Goal: Book appointment/travel/reservation

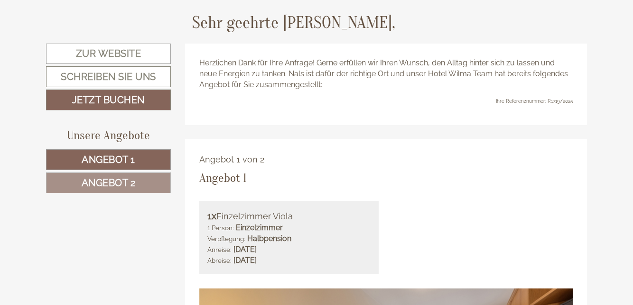
scroll to position [336, 0]
click at [90, 186] on span "Angebot 2" at bounding box center [109, 182] width 54 height 11
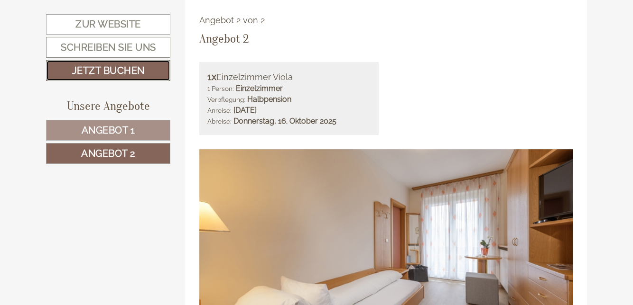
click at [113, 74] on link "Jetzt buchen" at bounding box center [108, 70] width 124 height 21
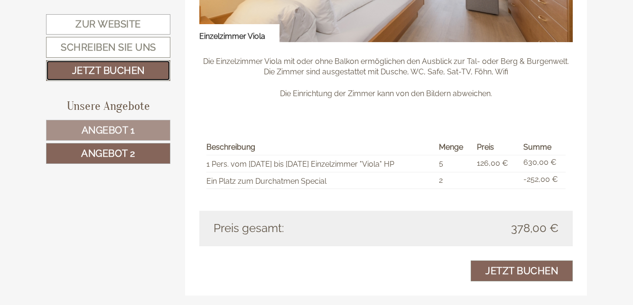
scroll to position [800, 0]
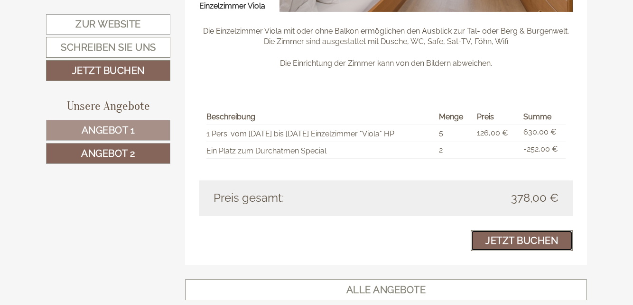
click at [535, 239] on link "Jetzt buchen" at bounding box center [521, 240] width 102 height 21
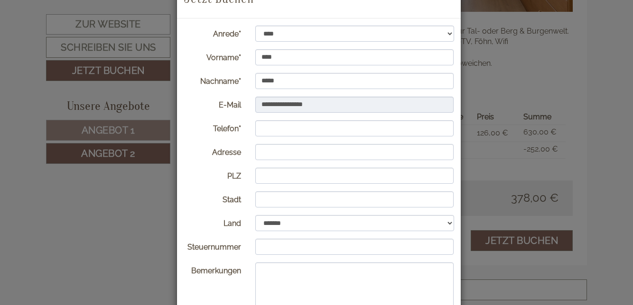
scroll to position [113, 0]
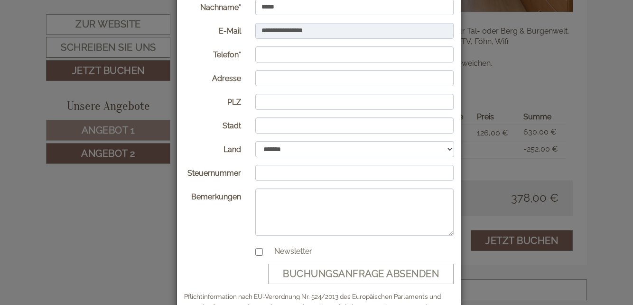
click at [275, 251] on label "Newsletter" at bounding box center [288, 252] width 47 height 11
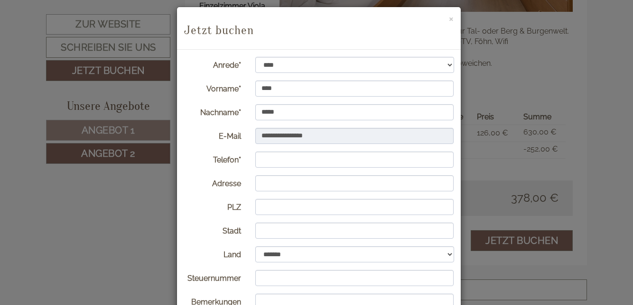
scroll to position [0, 0]
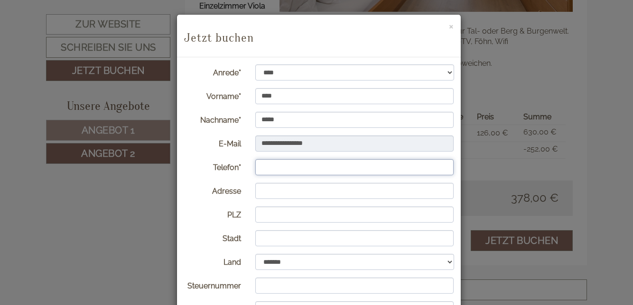
click at [331, 170] on input "Telefon*" at bounding box center [354, 167] width 199 height 16
click at [310, 169] on input "Telefon*" at bounding box center [354, 167] width 199 height 16
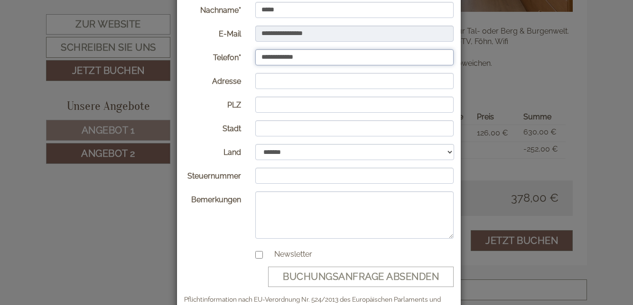
scroll to position [113, 0]
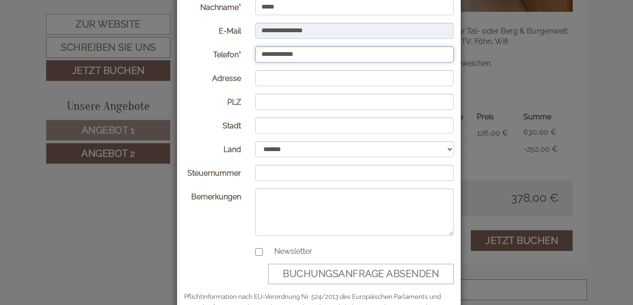
type input "**********"
click at [443, 153] on select "**********" at bounding box center [354, 149] width 199 height 16
select select "*"
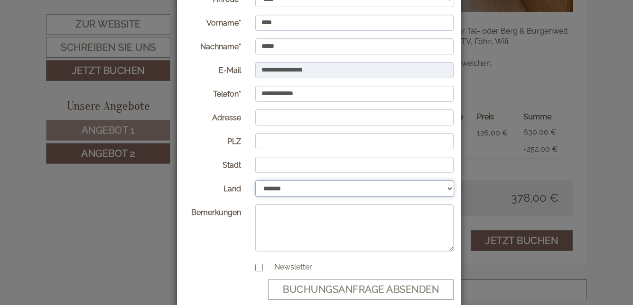
scroll to position [89, 0]
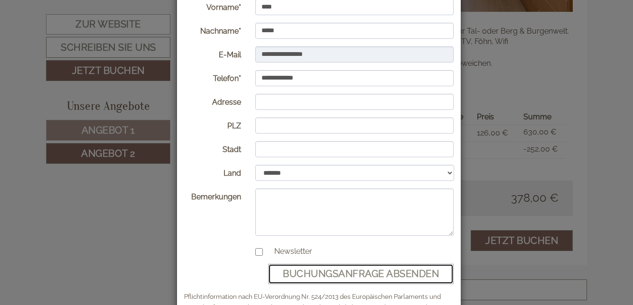
click at [418, 272] on button "Buchungsanfrage absenden" at bounding box center [360, 274] width 185 height 20
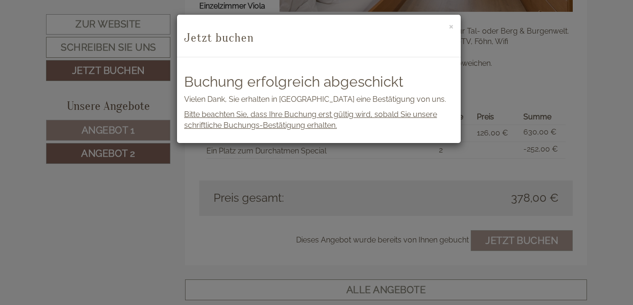
scroll to position [0, 0]
click at [451, 29] on button "×" at bounding box center [451, 26] width 5 height 10
